Goal: Task Accomplishment & Management: Complete application form

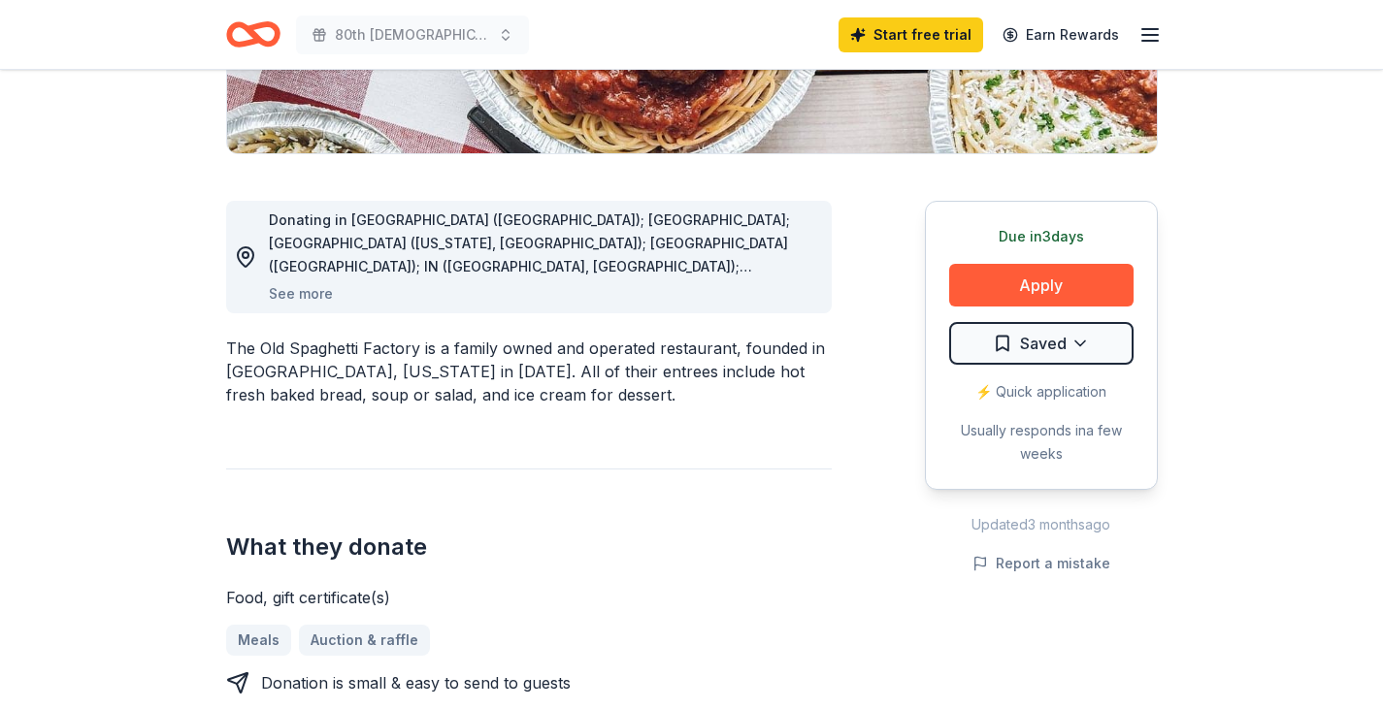
scroll to position [441, 0]
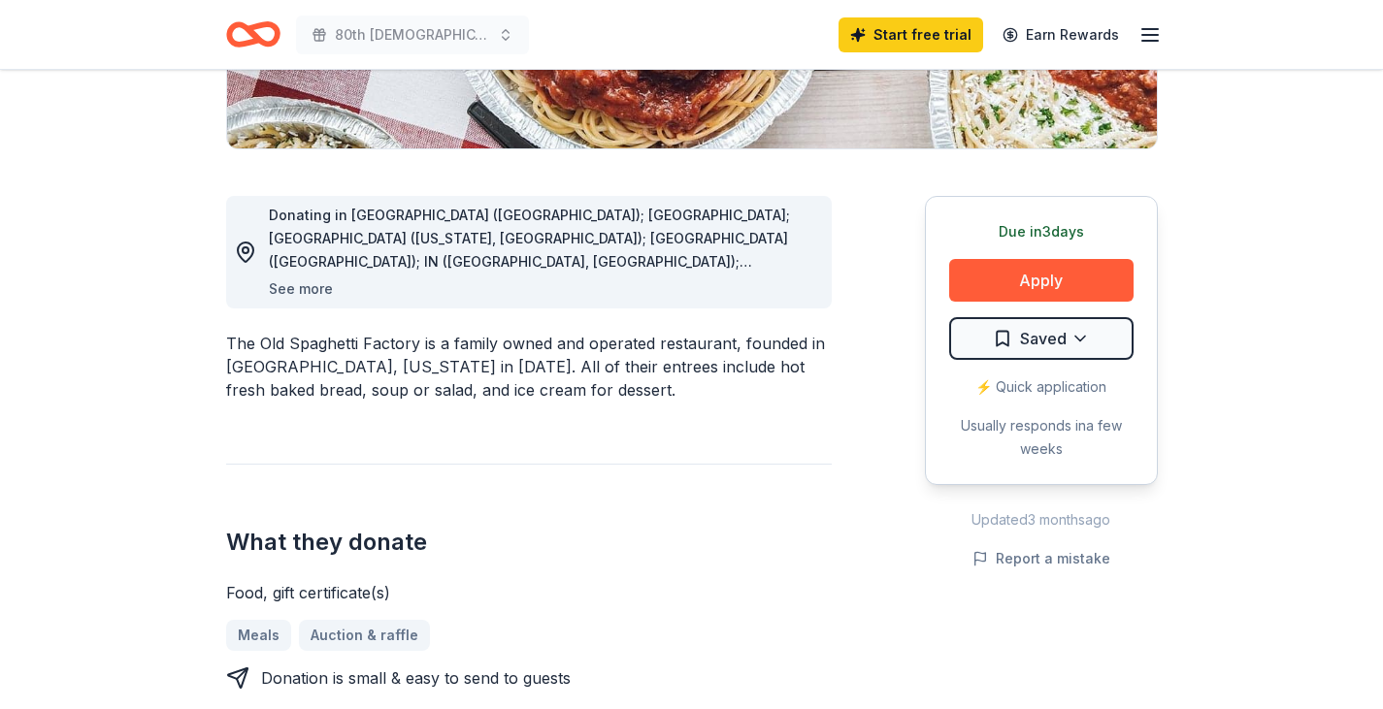
click at [295, 288] on button "See more" at bounding box center [301, 289] width 64 height 23
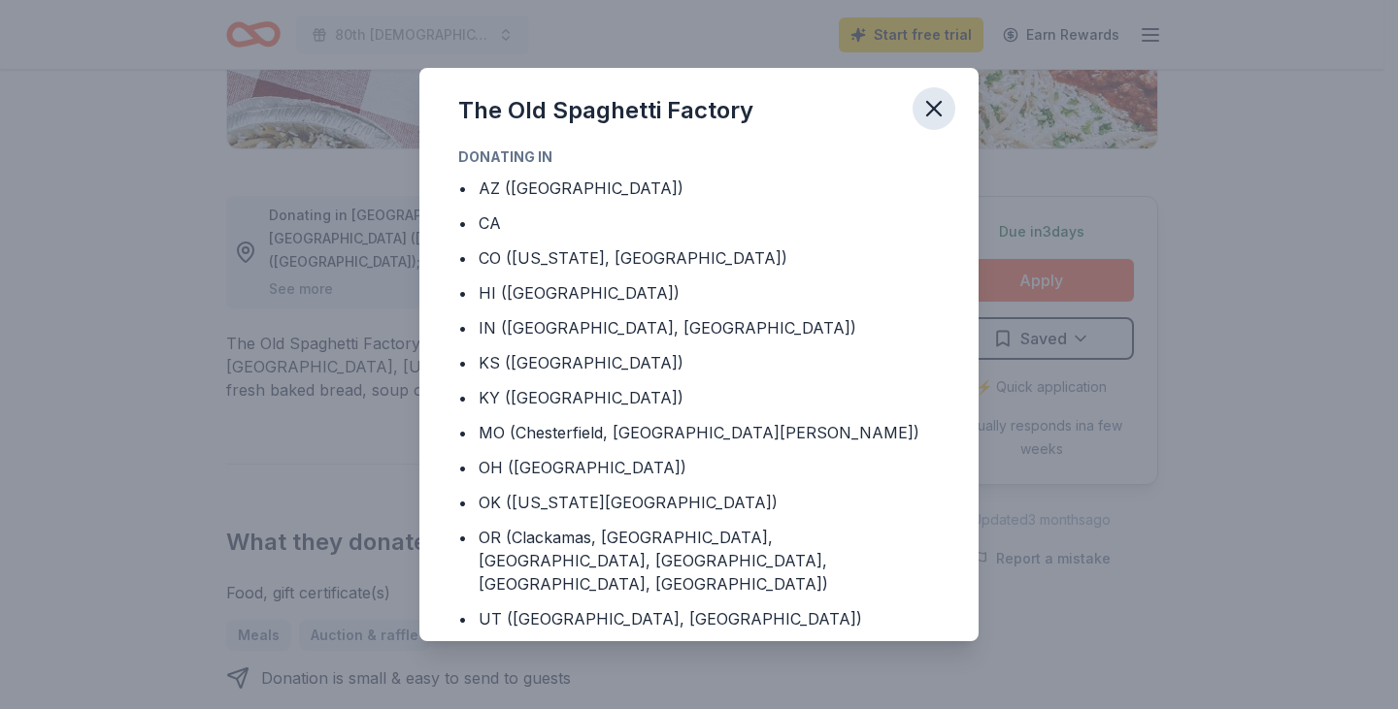
click at [925, 111] on icon "button" at bounding box center [933, 108] width 27 height 27
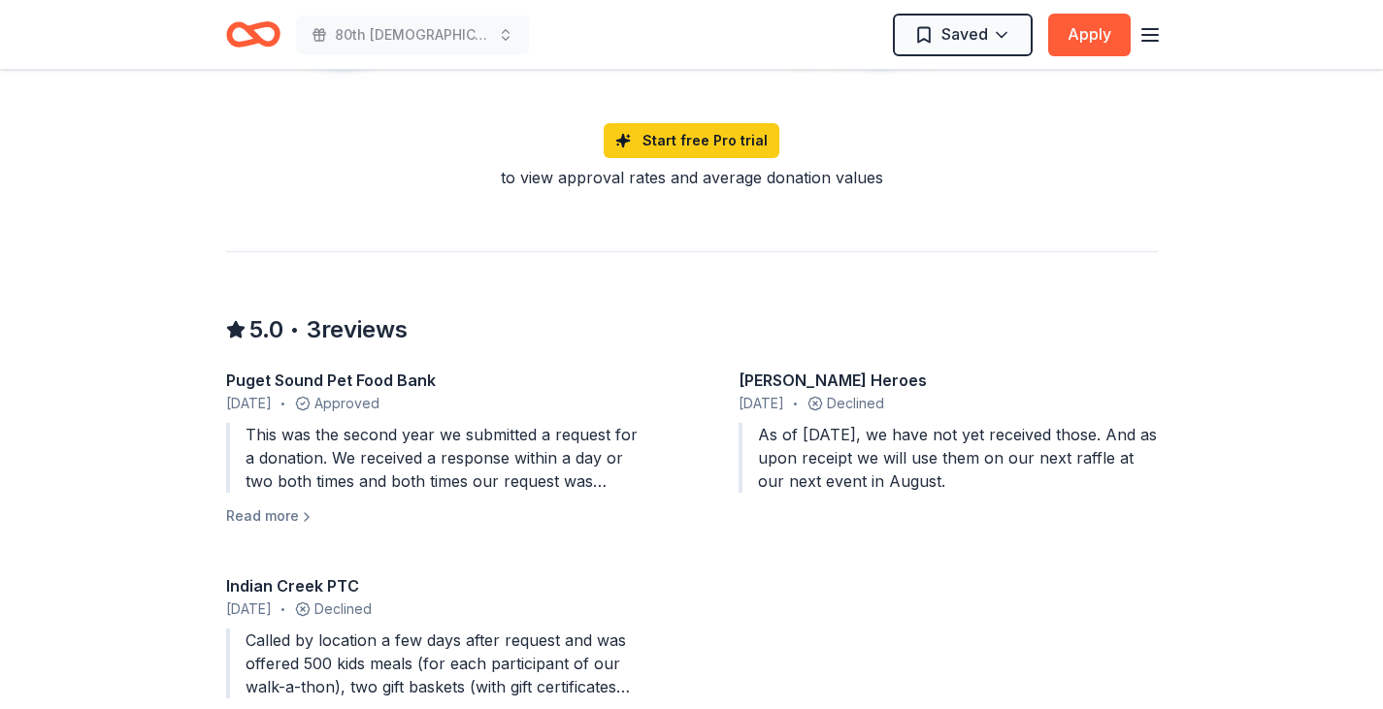
scroll to position [1599, 0]
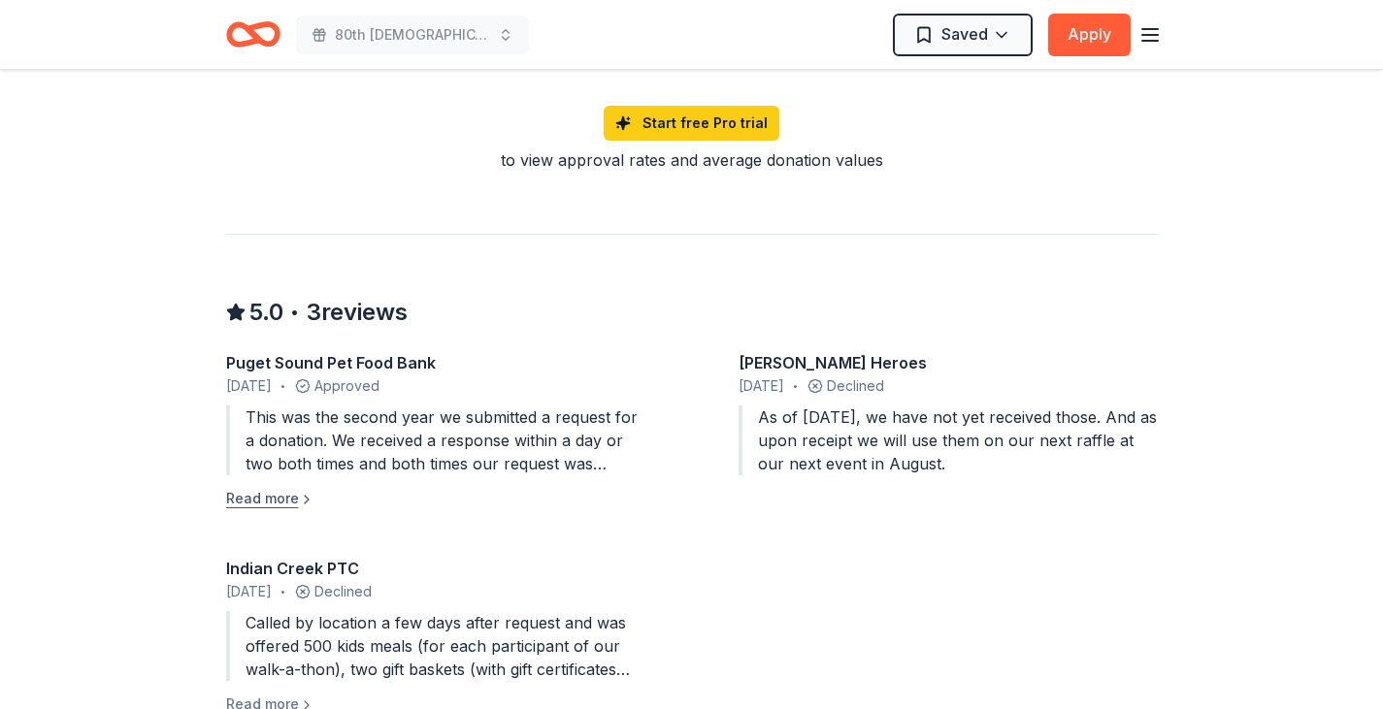
click at [268, 488] on button "Read more" at bounding box center [270, 498] width 88 height 23
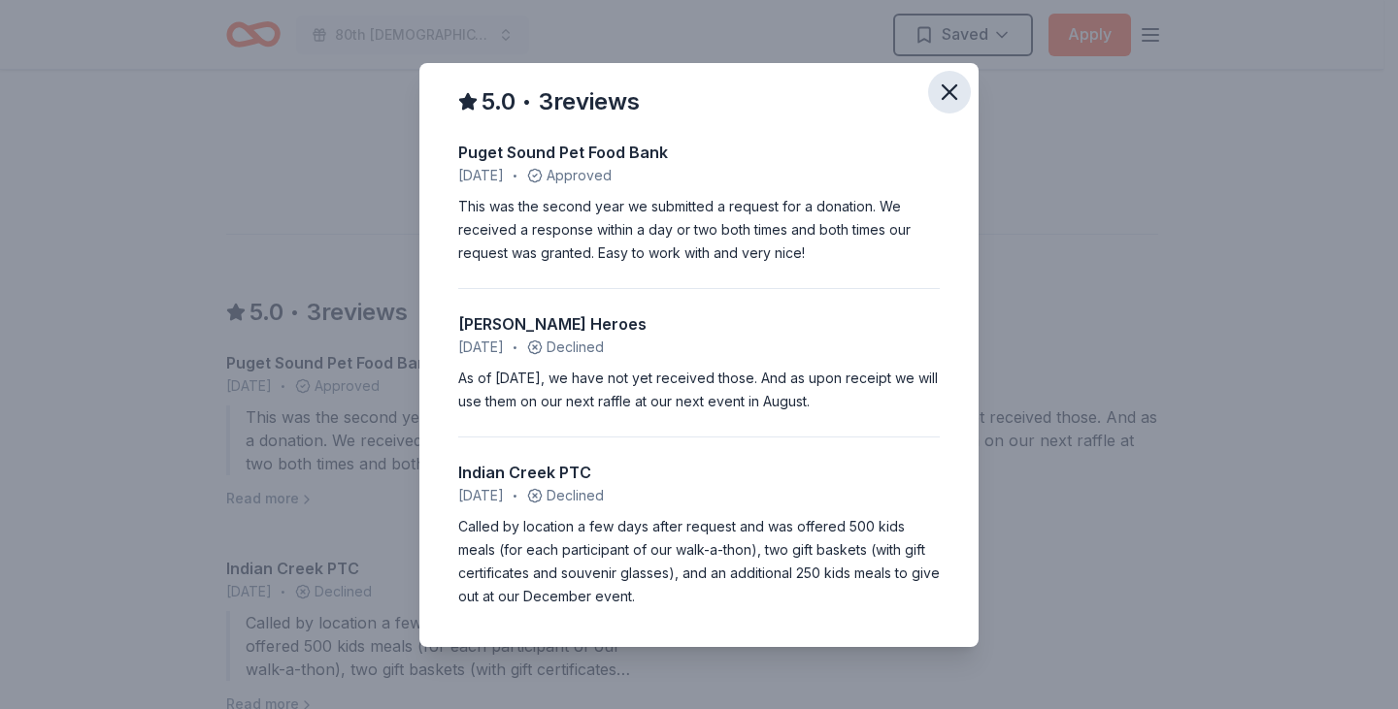
click at [962, 87] on icon "button" at bounding box center [949, 92] width 27 height 27
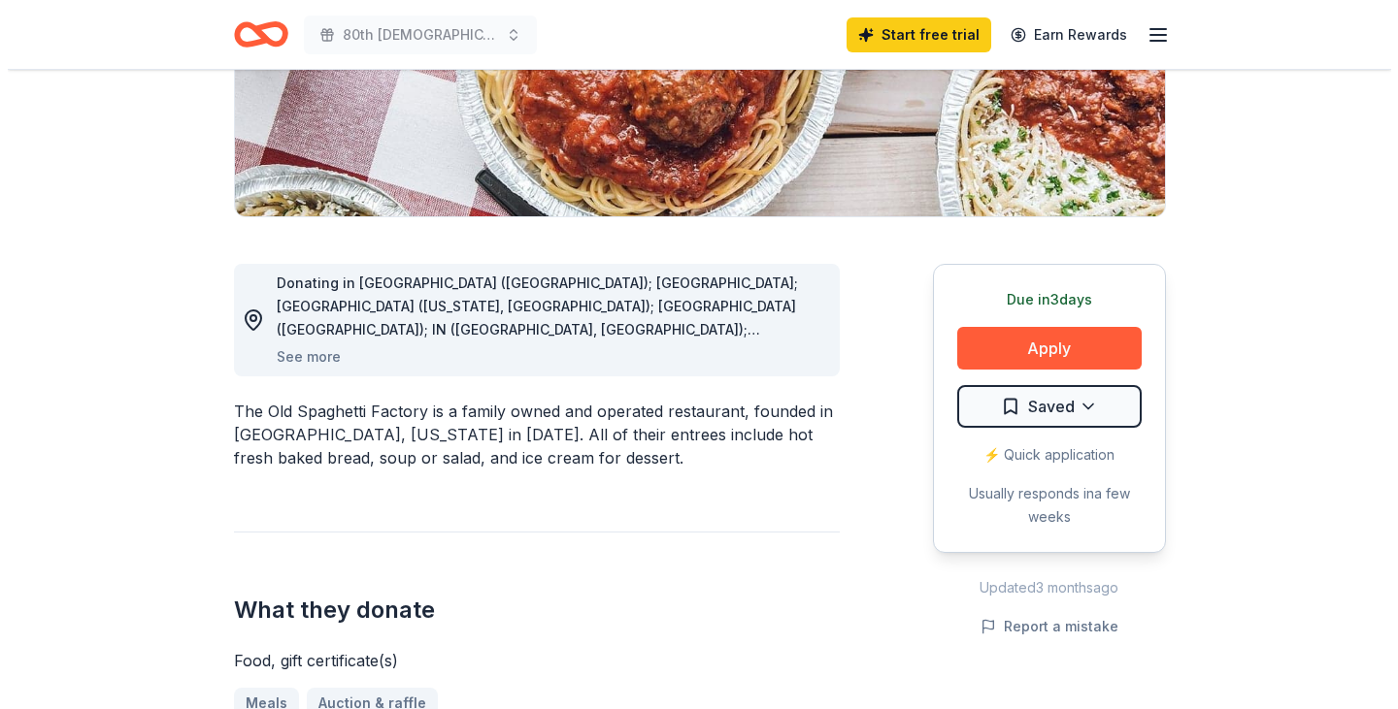
scroll to position [413, 0]
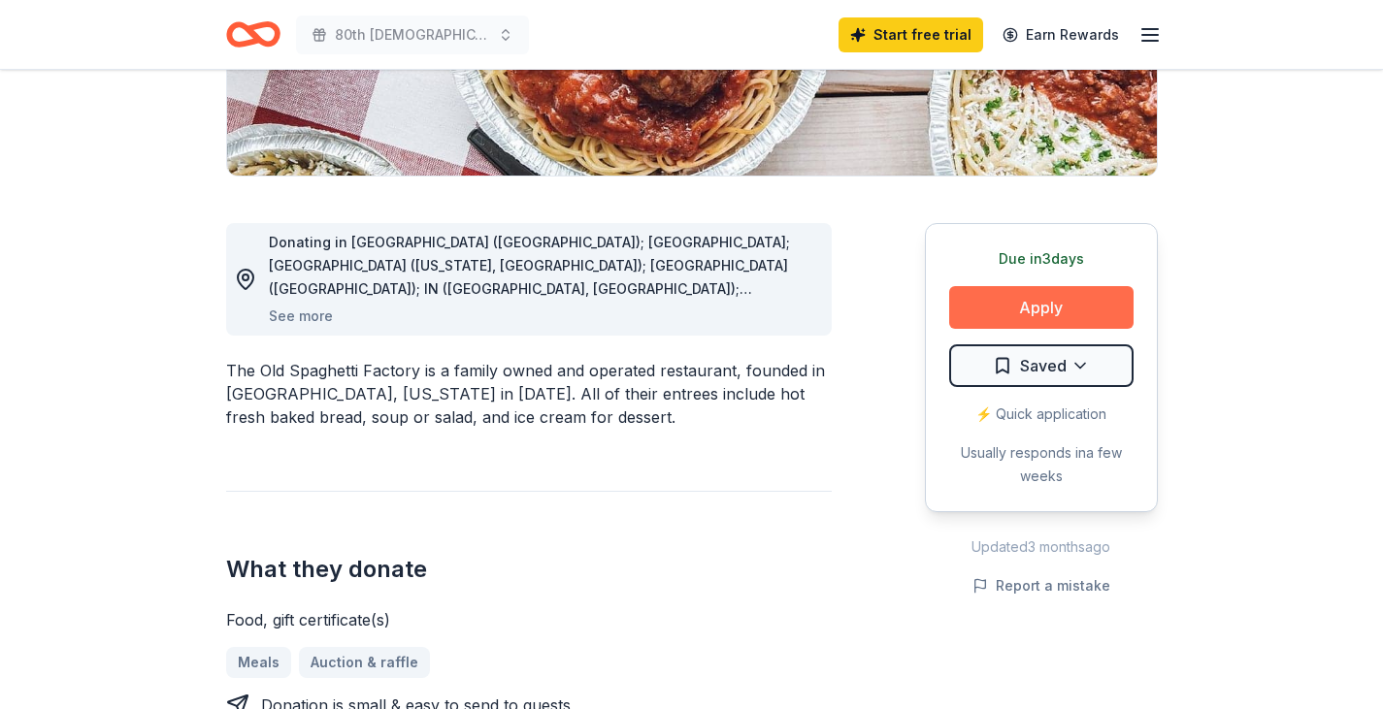
click at [1053, 300] on button "Apply" at bounding box center [1041, 307] width 184 height 43
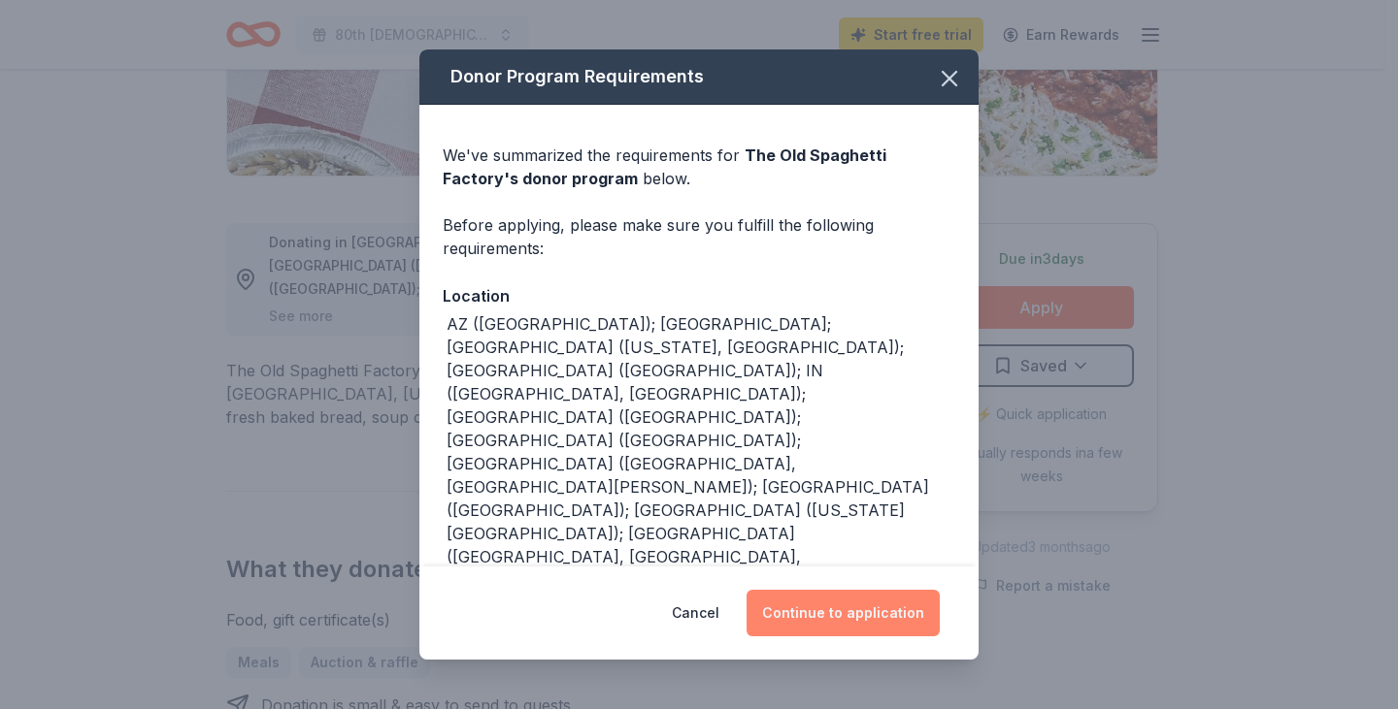
click at [837, 616] on button "Continue to application" at bounding box center [842, 613] width 193 height 47
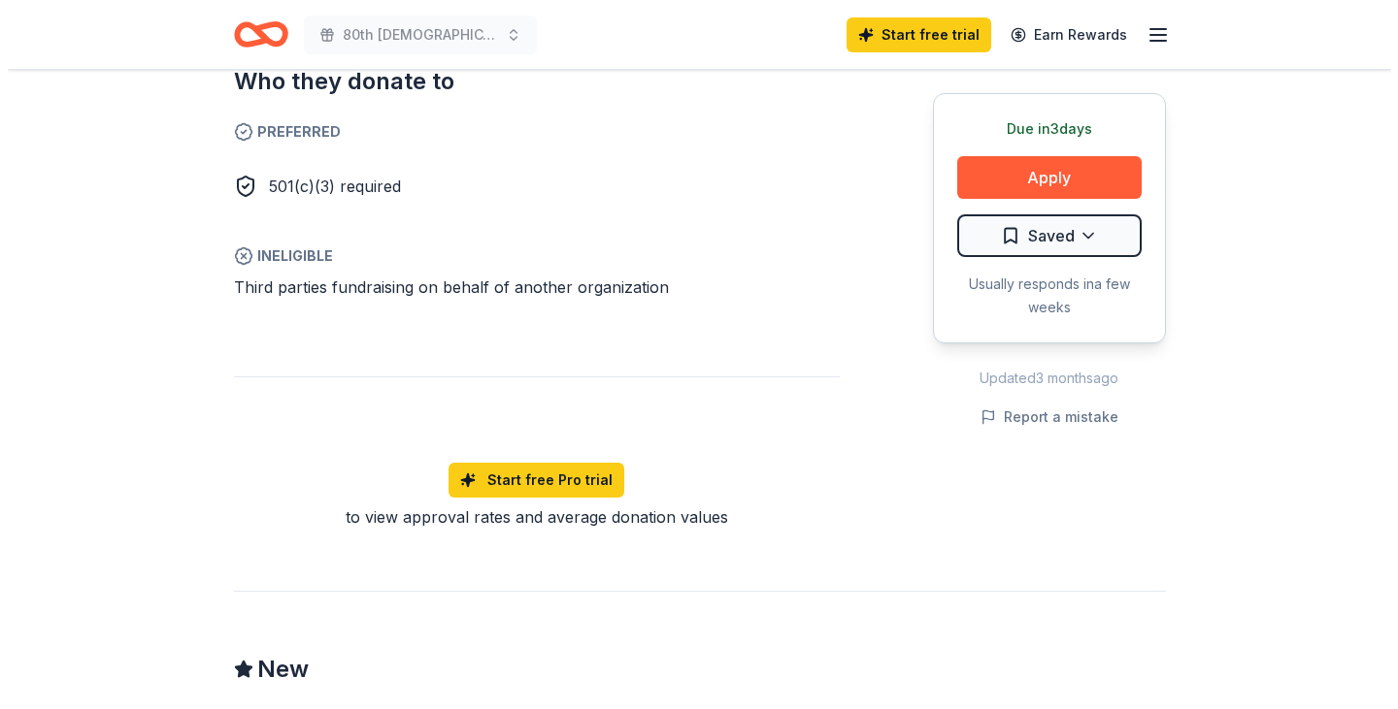
scroll to position [1123, 0]
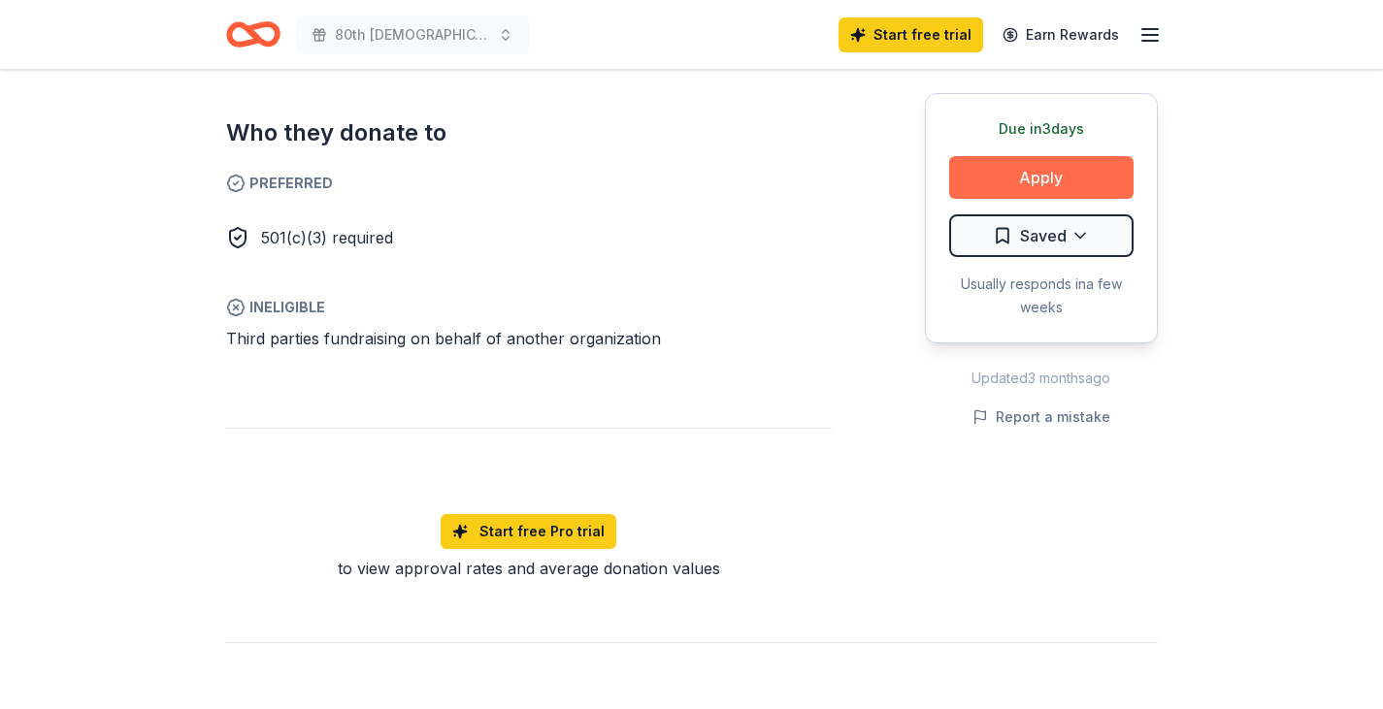
click at [1029, 180] on button "Apply" at bounding box center [1041, 177] width 184 height 43
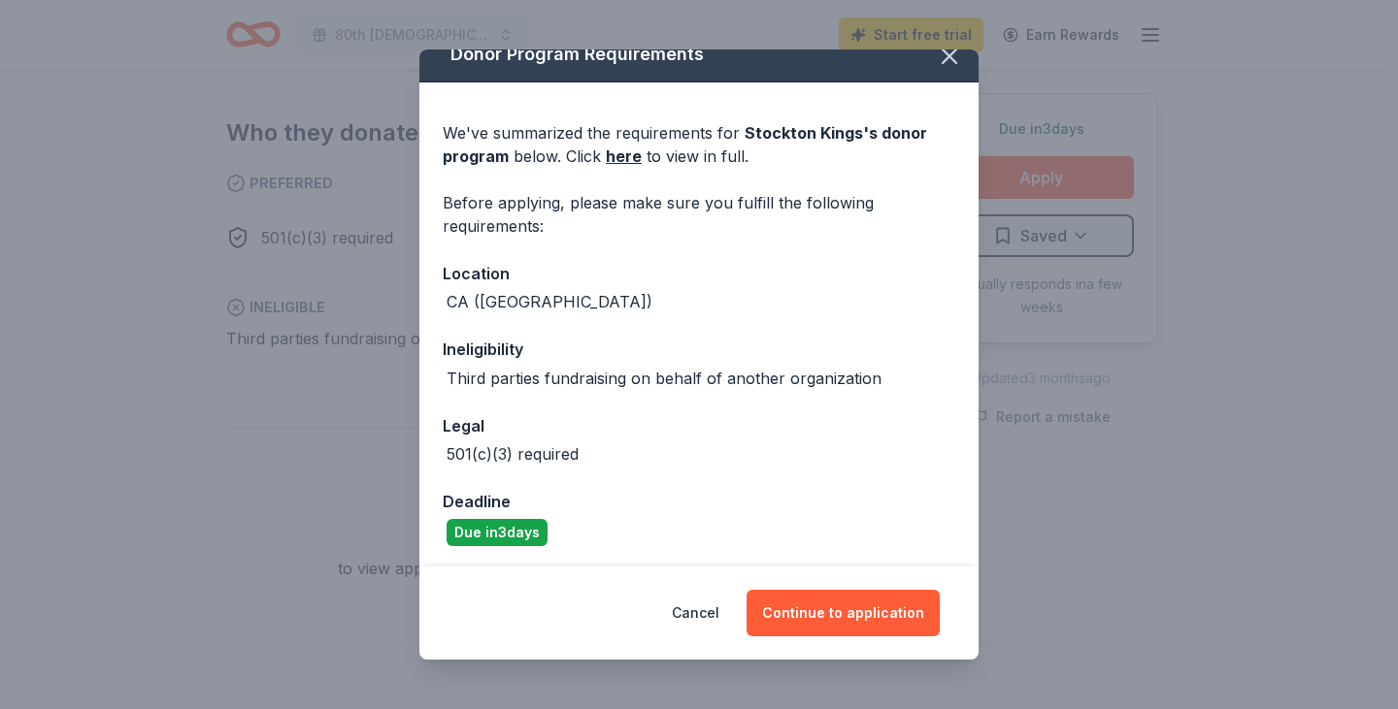
scroll to position [25, 0]
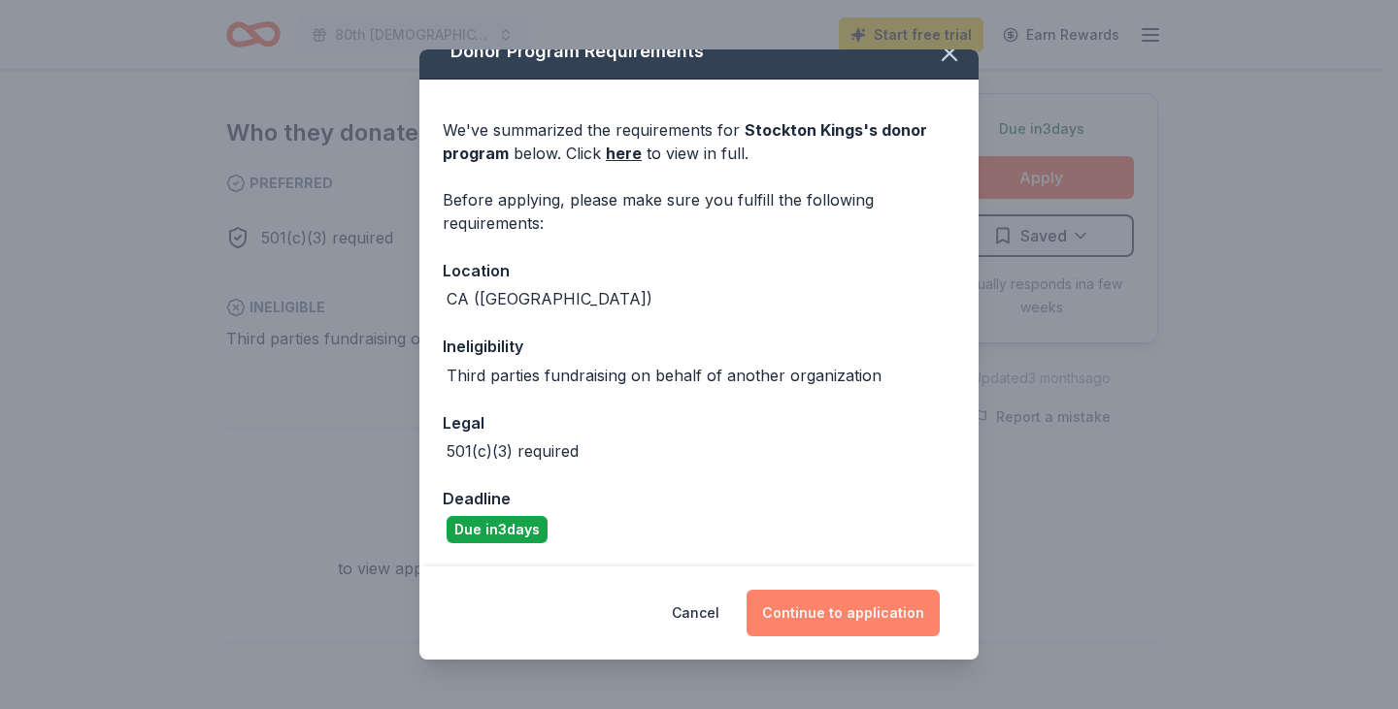
click at [842, 604] on button "Continue to application" at bounding box center [842, 613] width 193 height 47
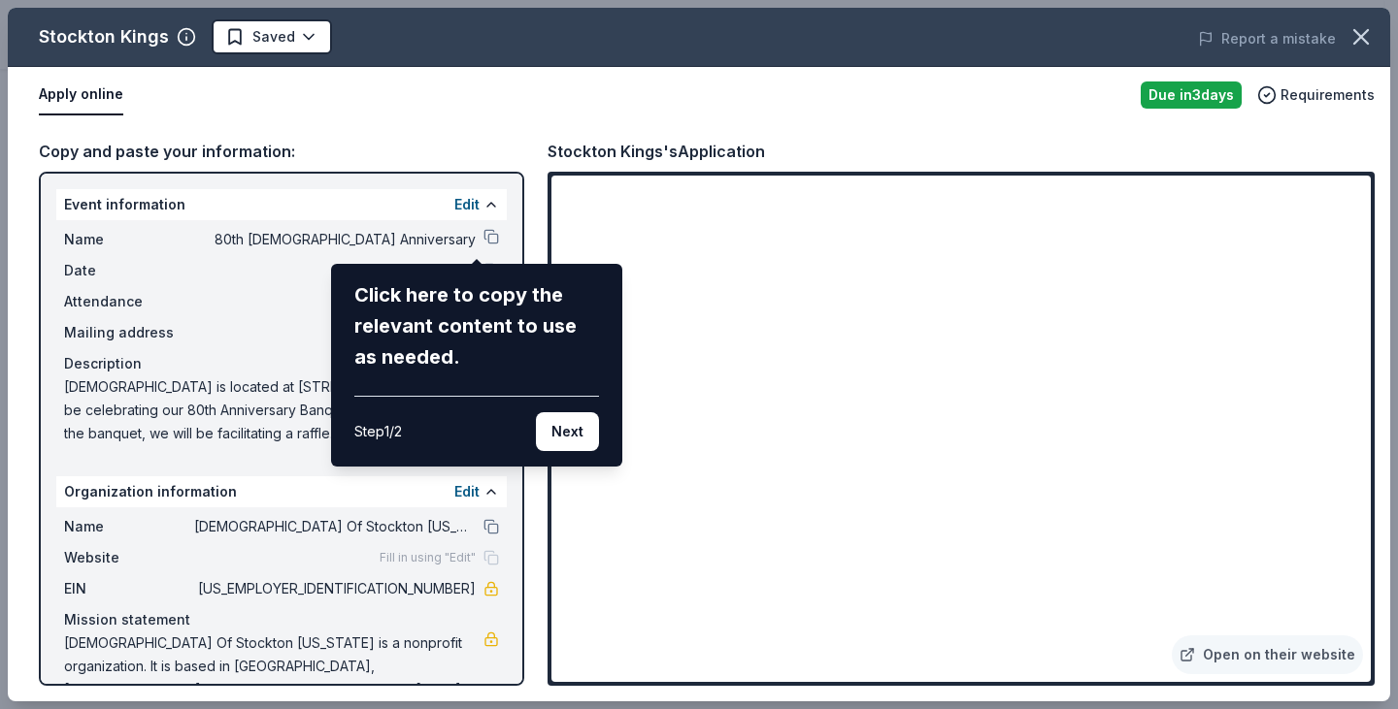
drag, startPoint x: 1359, startPoint y: 236, endPoint x: 1352, endPoint y: 247, distance: 13.5
click at [1352, 247] on div "Stockton Kings Saved Report a mistake Apply online Due [DATE] Requirements Copy…" at bounding box center [699, 355] width 1382 height 694
drag, startPoint x: 1364, startPoint y: 227, endPoint x: 1357, endPoint y: 239, distance: 13.5
click at [1352, 247] on div "Stockton Kings Saved Report a mistake Apply online Due [DATE] Requirements Copy…" at bounding box center [699, 355] width 1382 height 694
click at [575, 425] on button "Next" at bounding box center [567, 431] width 63 height 39
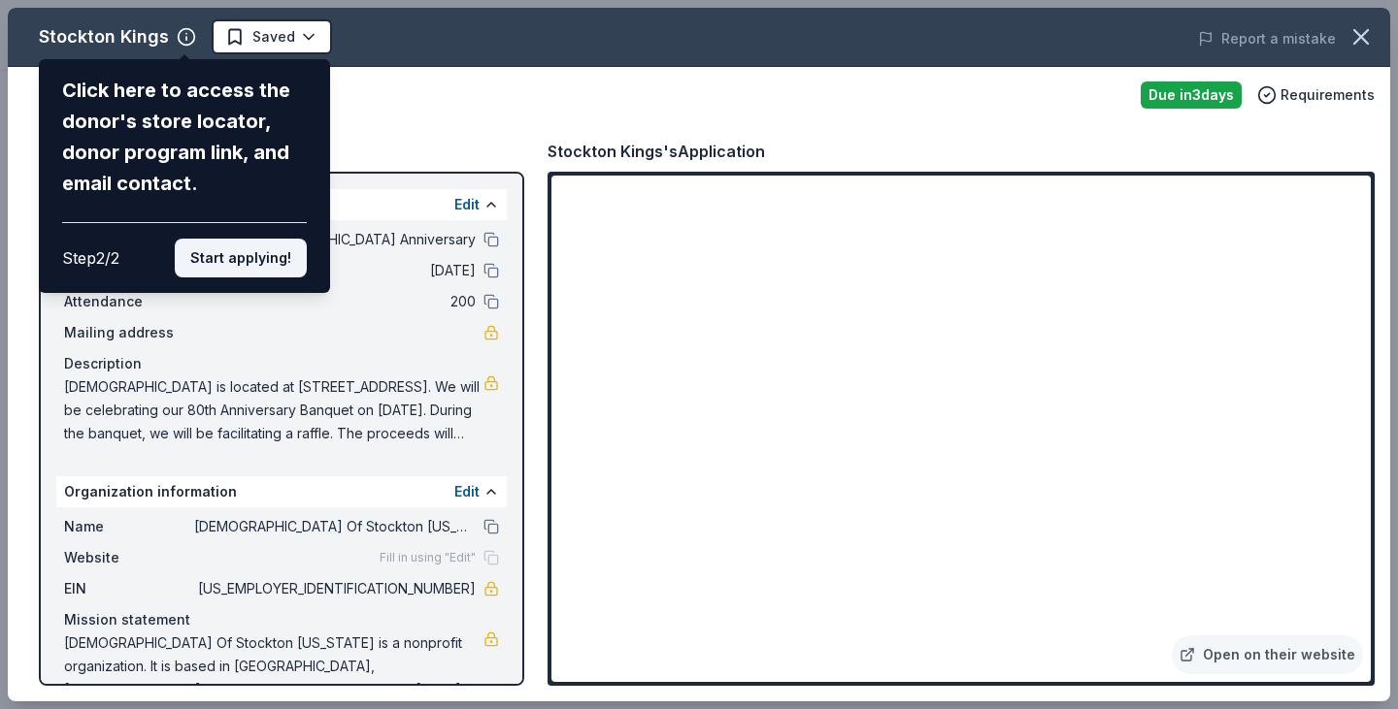
click at [224, 270] on button "Start applying!" at bounding box center [241, 258] width 132 height 39
